Goal: Task Accomplishment & Management: Manage account settings

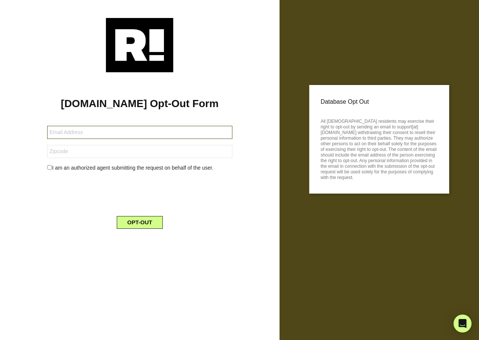
type input "spintop56@gmail.com"
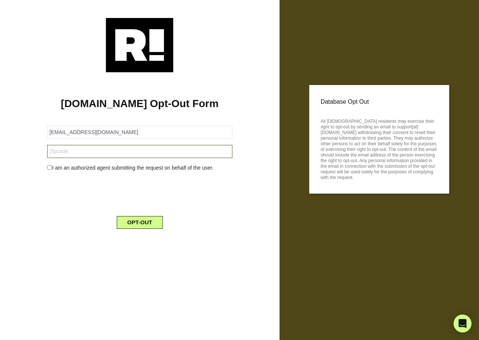
type input "54512"
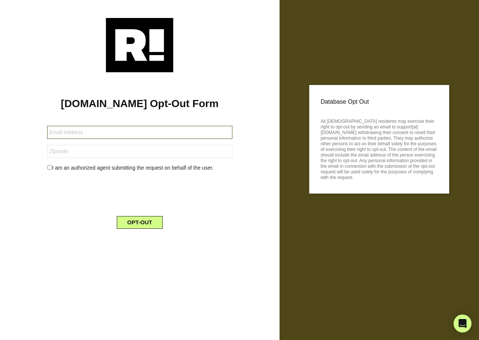
type input "[PERSON_NAME][EMAIL_ADDRESS][DOMAIN_NAME]"
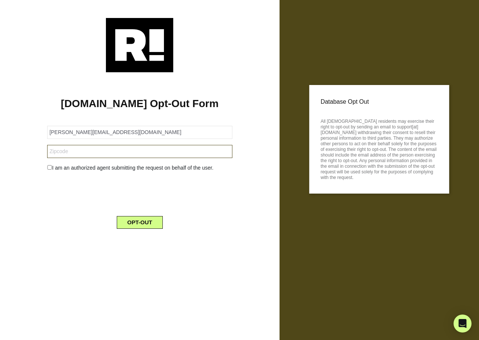
type input "77078"
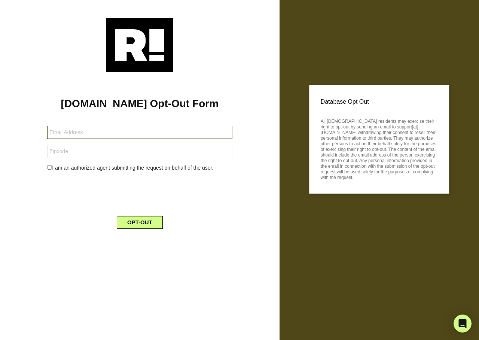
type input "debhawks7@gmail.com"
type input "72173"
type input "43yale43@gmail.com"
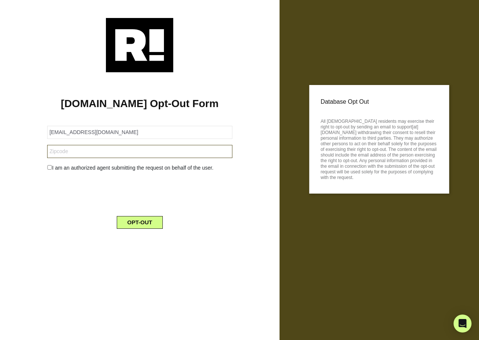
type input "76225"
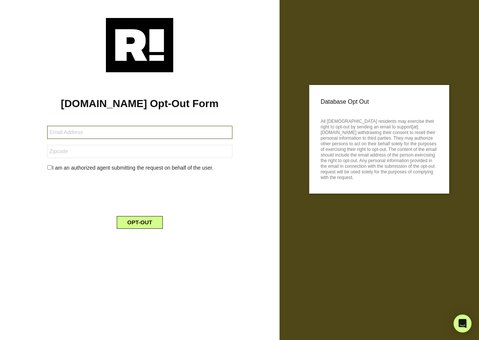
type input "[EMAIL_ADDRESS][DOMAIN_NAME]"
type input "34759"
